Goal: Check status

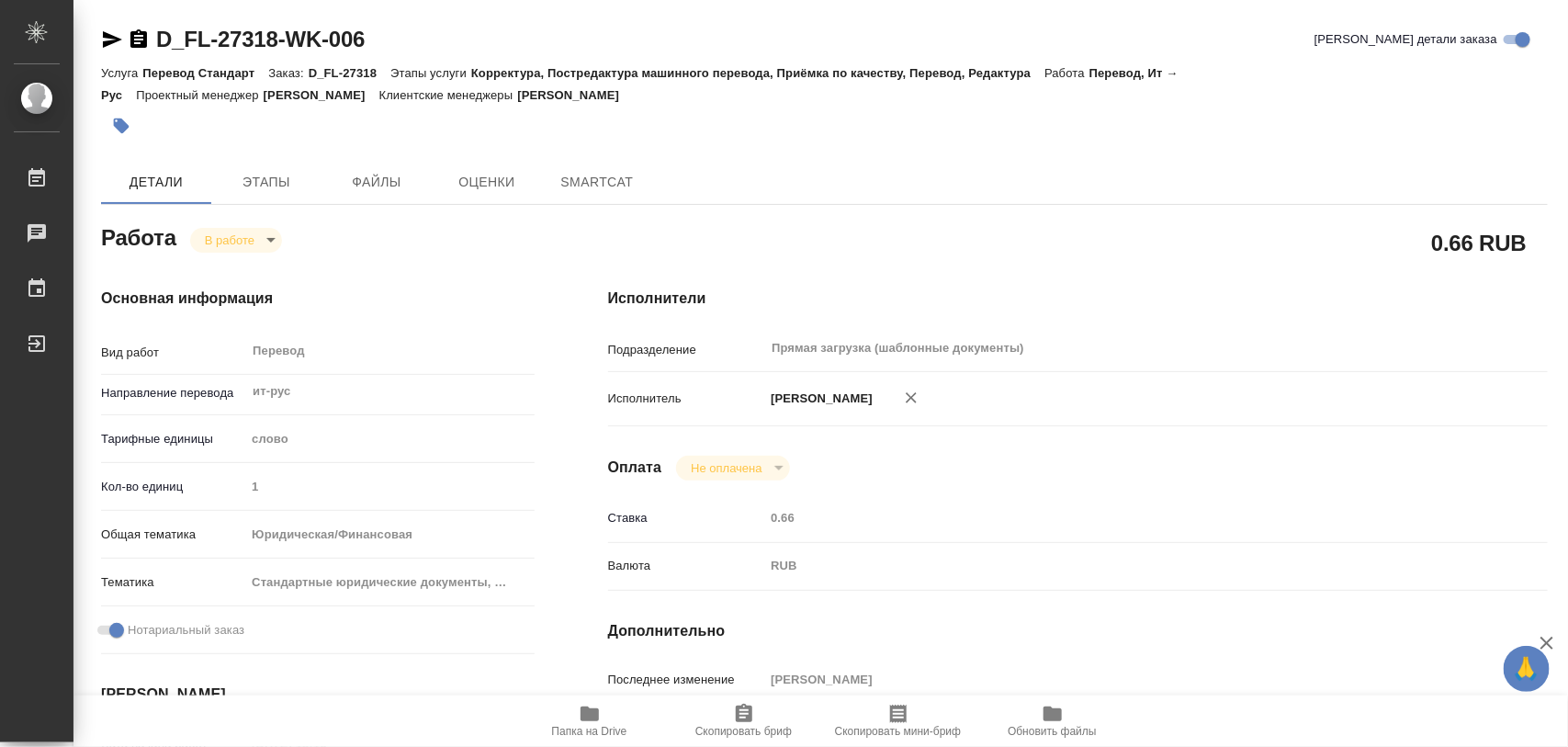
type textarea "x"
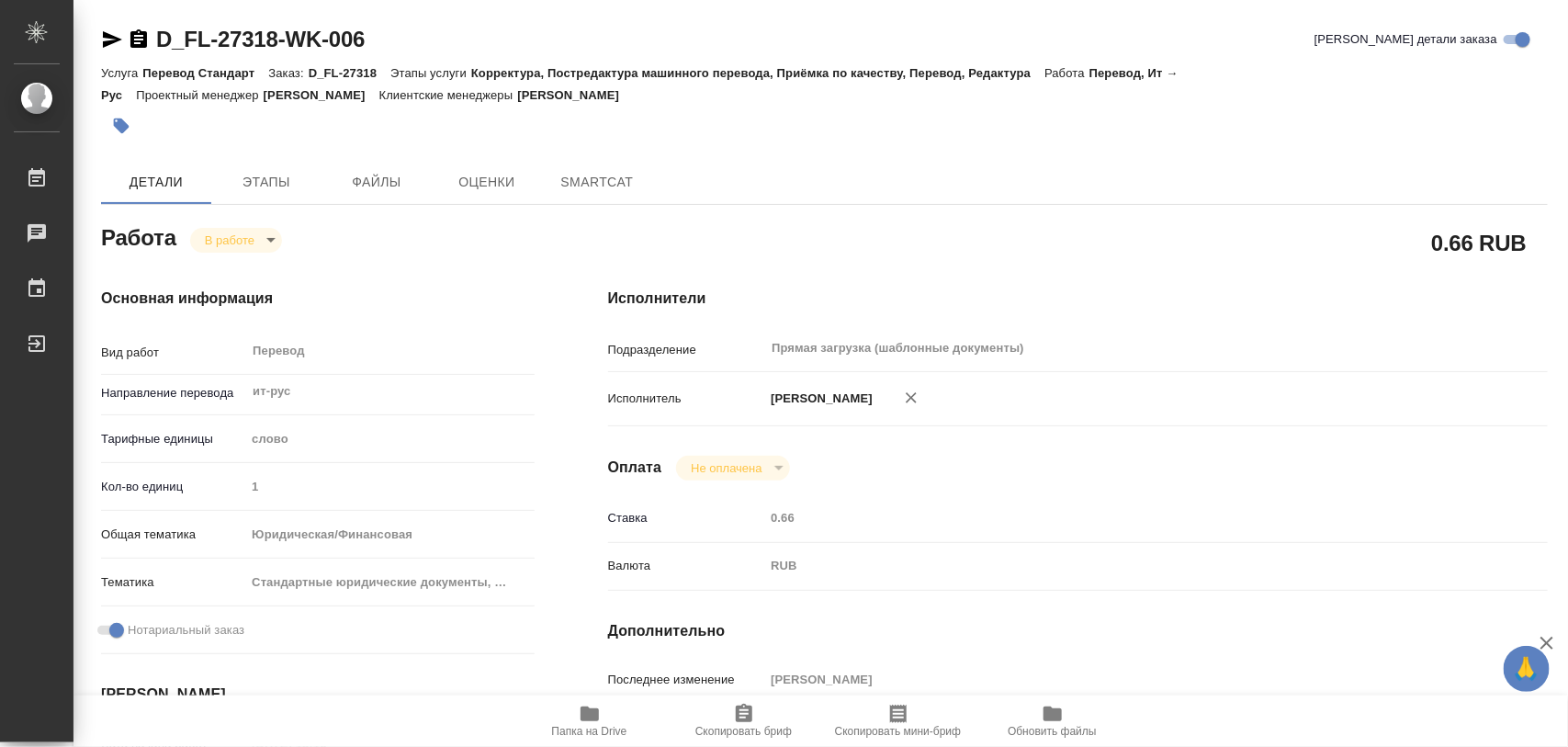
type textarea "x"
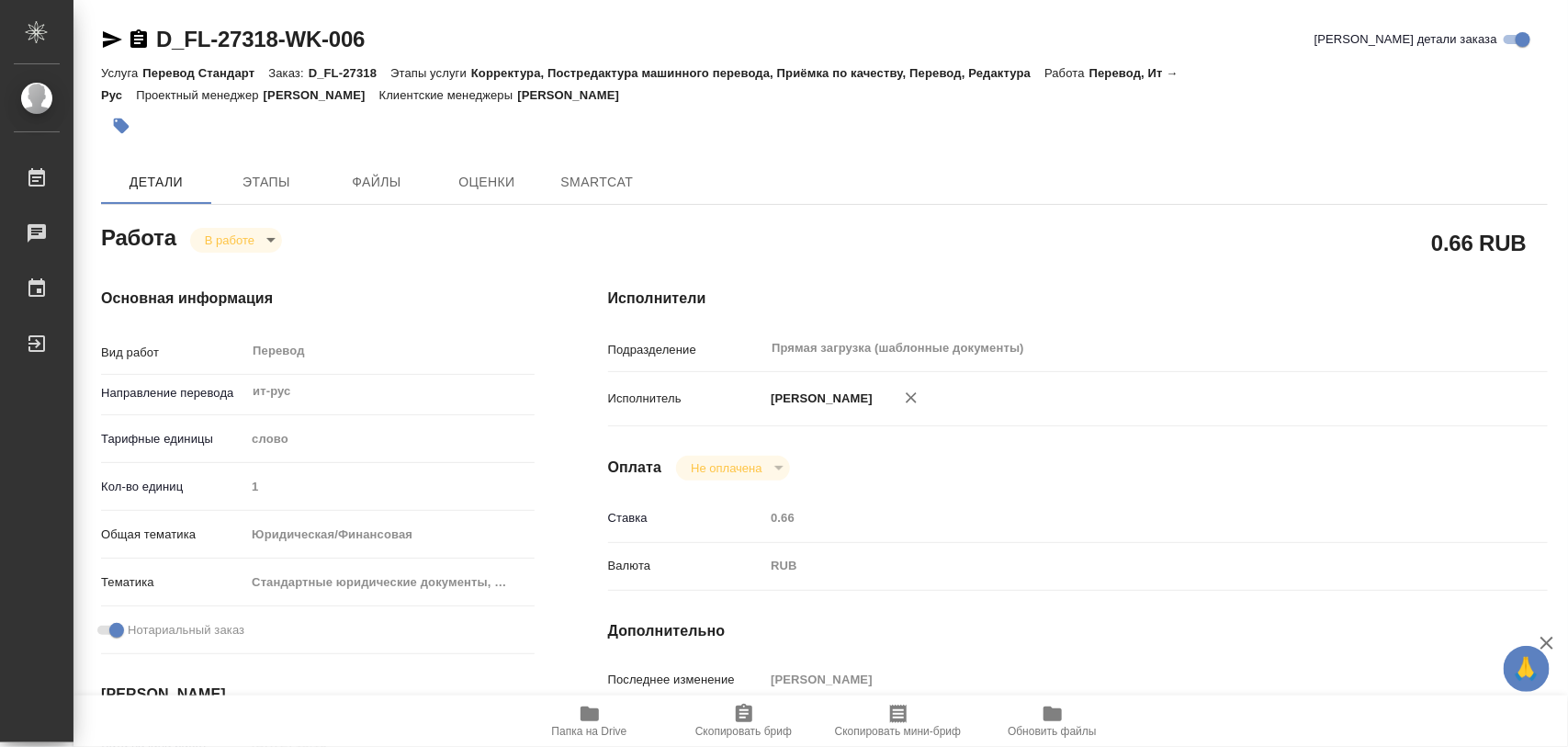
type textarea "x"
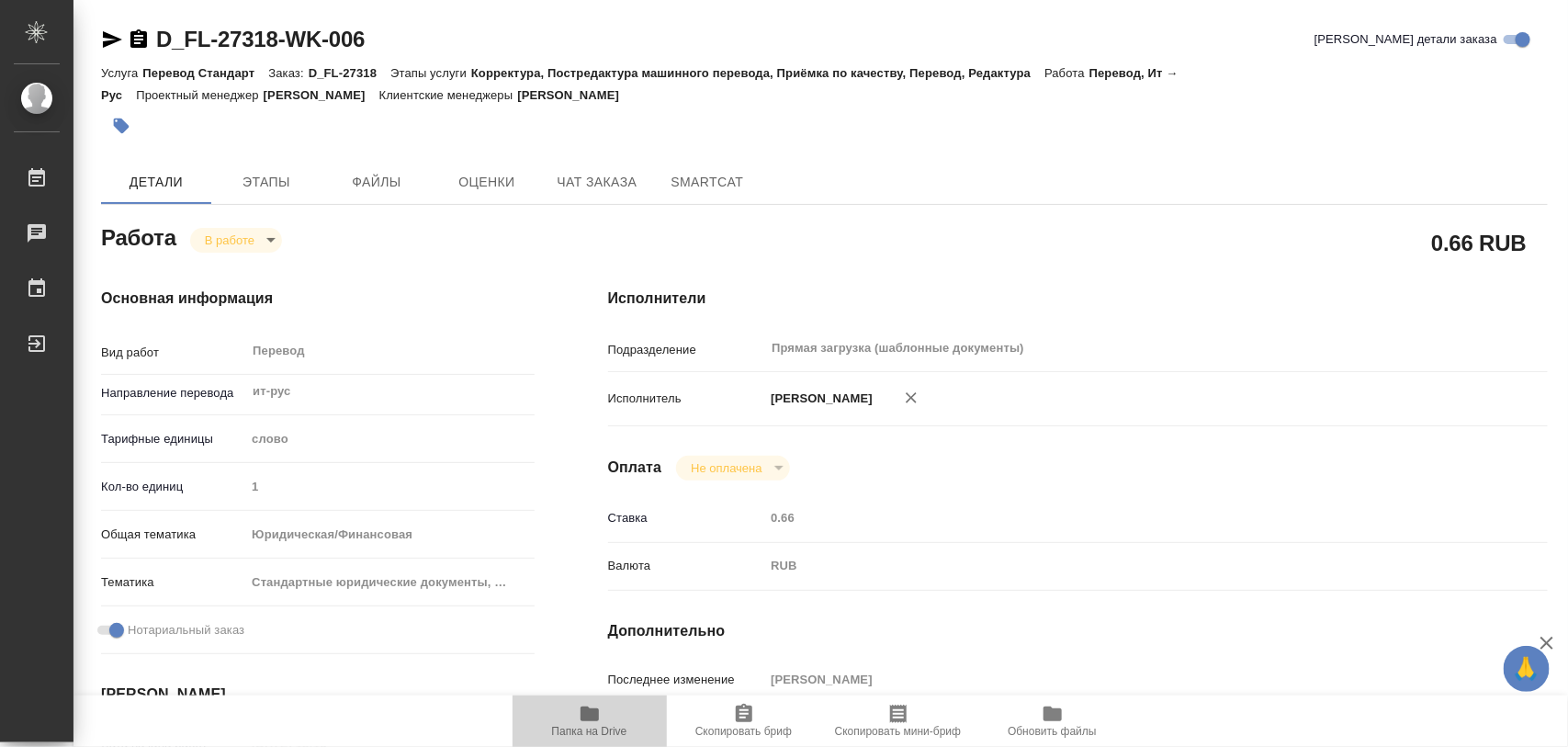
click at [602, 725] on span "Папка на Drive" at bounding box center [589, 731] width 75 height 12
type textarea "x"
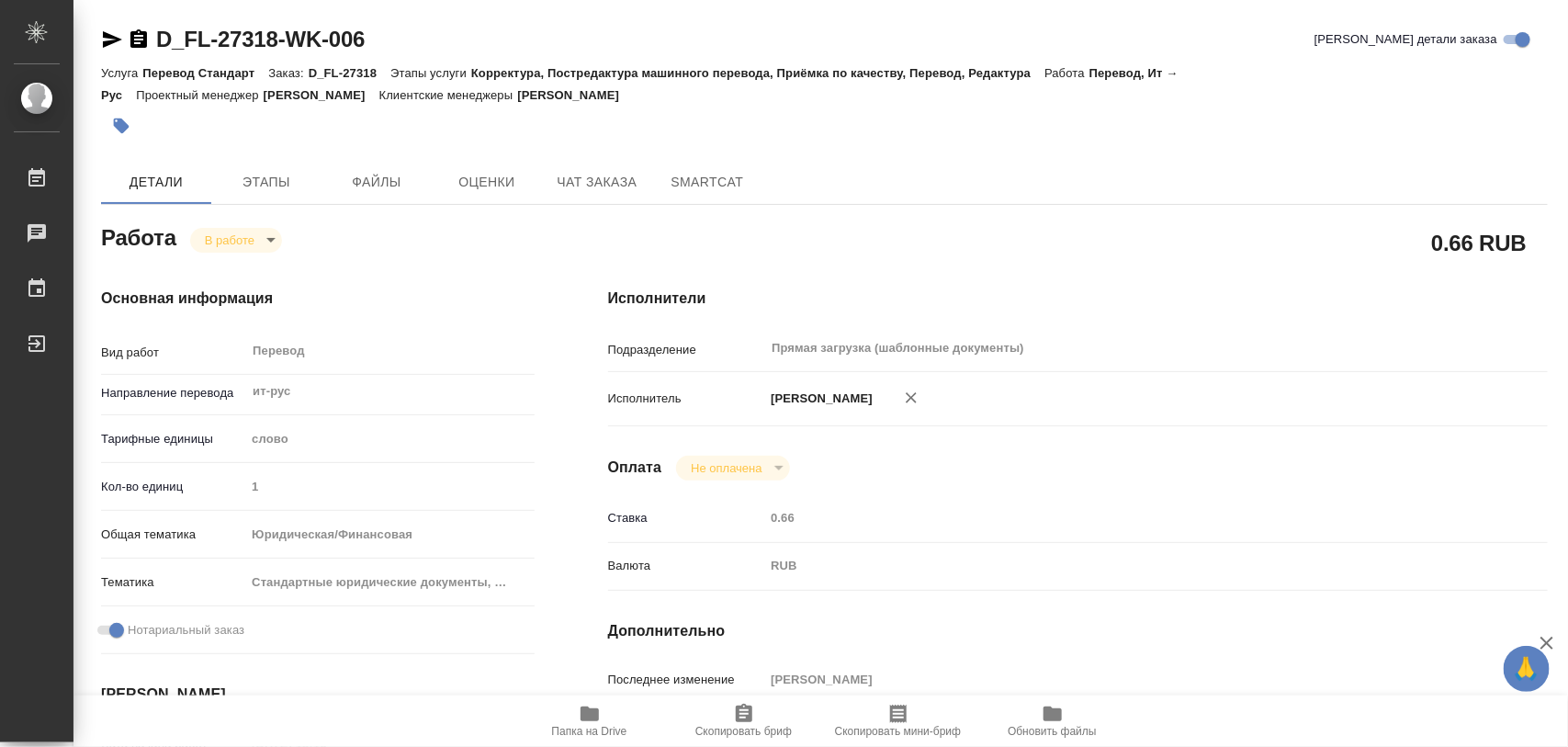
type textarea "x"
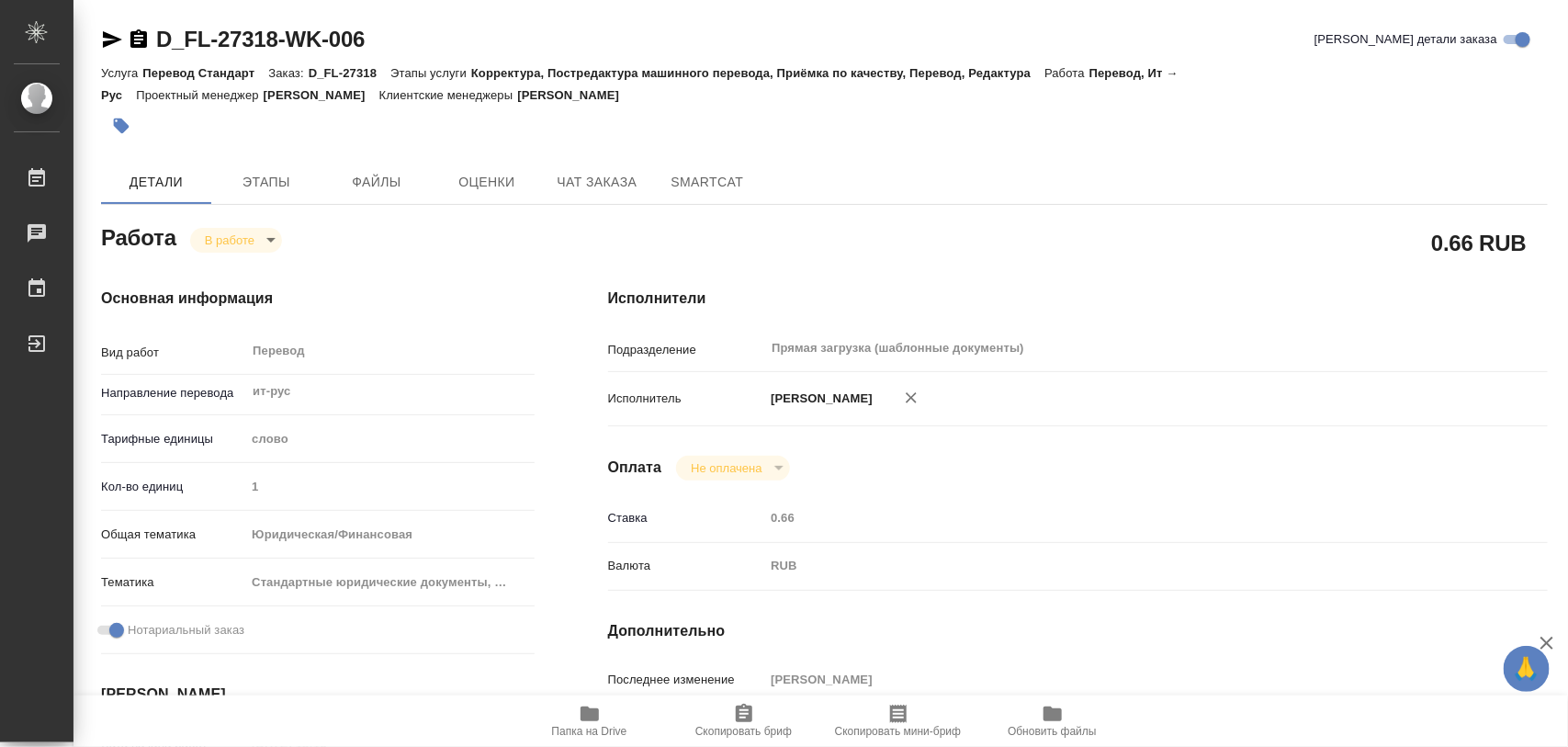
type textarea "x"
click at [250, 187] on span "Этапы" at bounding box center [266, 182] width 88 height 23
